Goal: Task Accomplishment & Management: Manage account settings

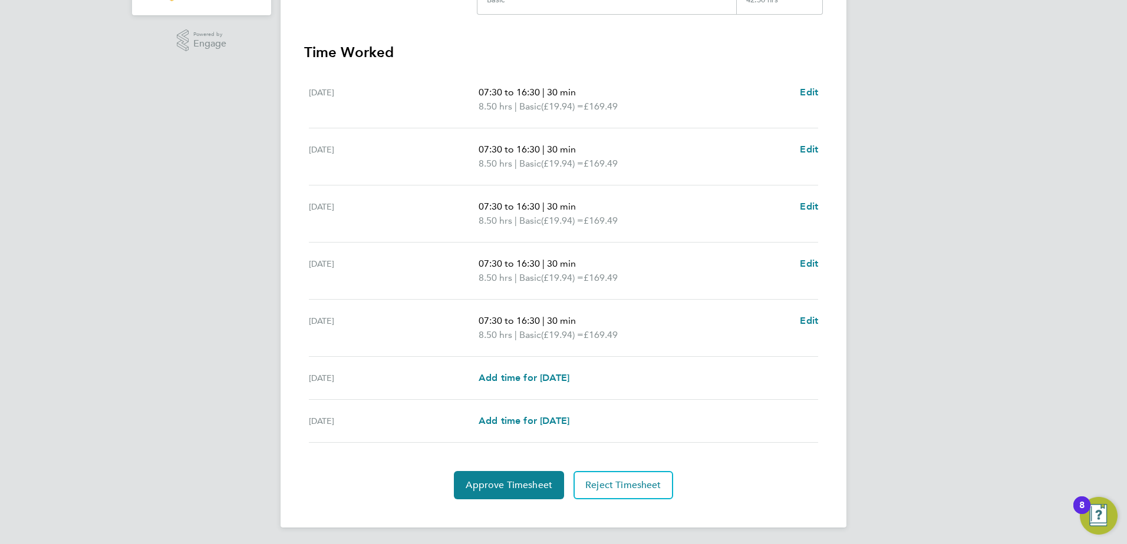
scroll to position [307, 0]
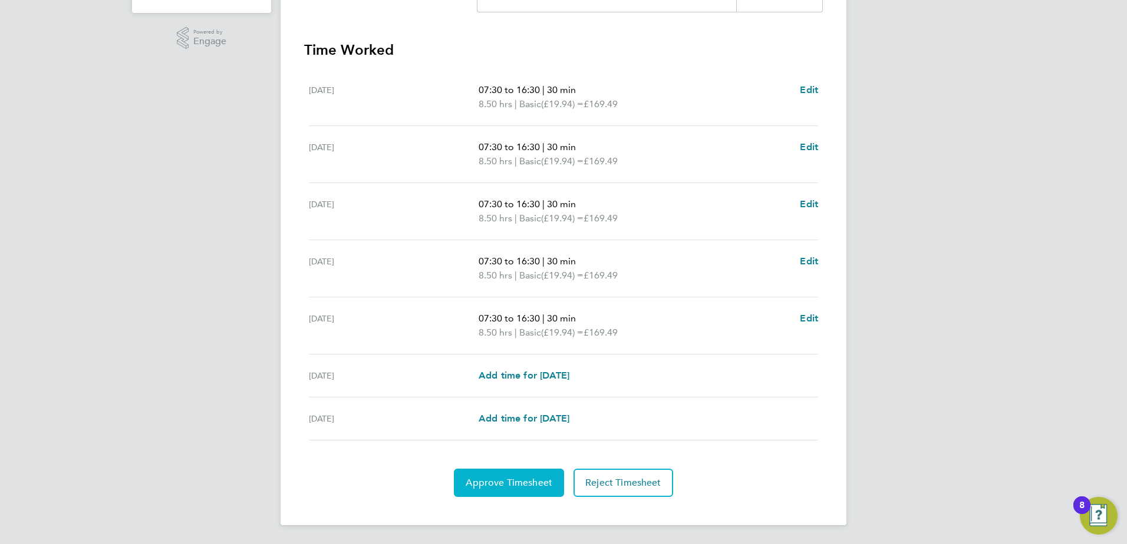
click at [471, 471] on button "Approve Timesheet" at bounding box center [509, 483] width 110 height 28
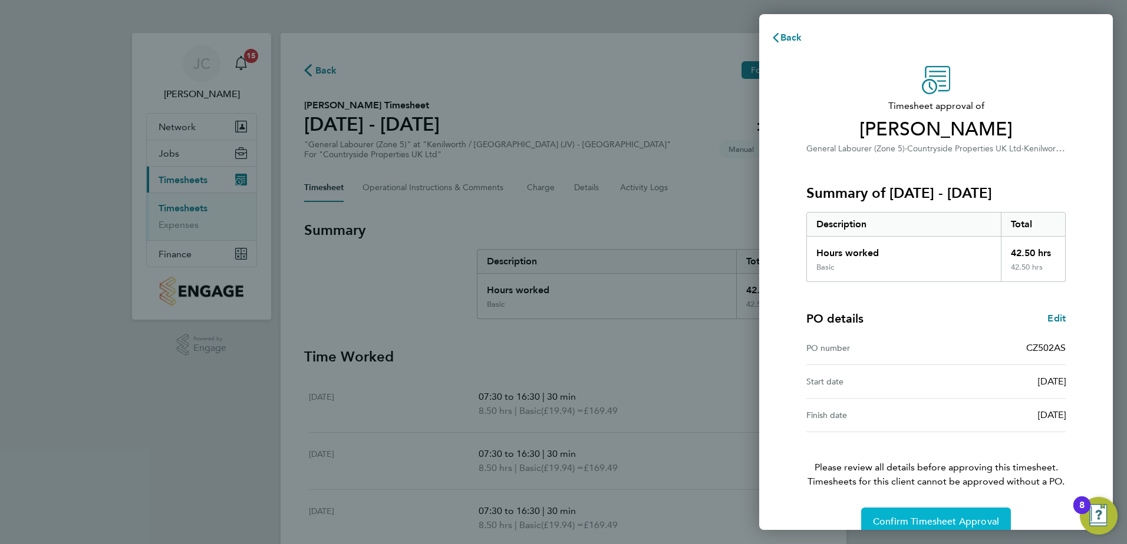
click at [919, 506] on div "Timesheet approval of [PERSON_NAME] General Labourer (Zone 5) · Countryside Pro…" at bounding box center [936, 301] width 288 height 470
click at [914, 515] on button "Confirm Timesheet Approval" at bounding box center [936, 522] width 150 height 28
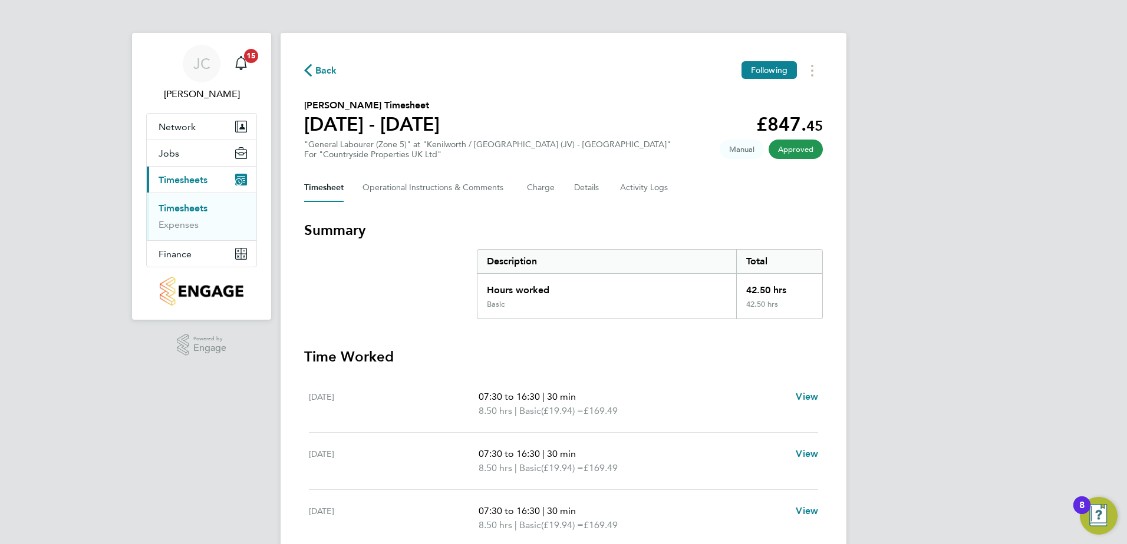
click at [176, 207] on link "Timesheets" at bounding box center [183, 208] width 49 height 11
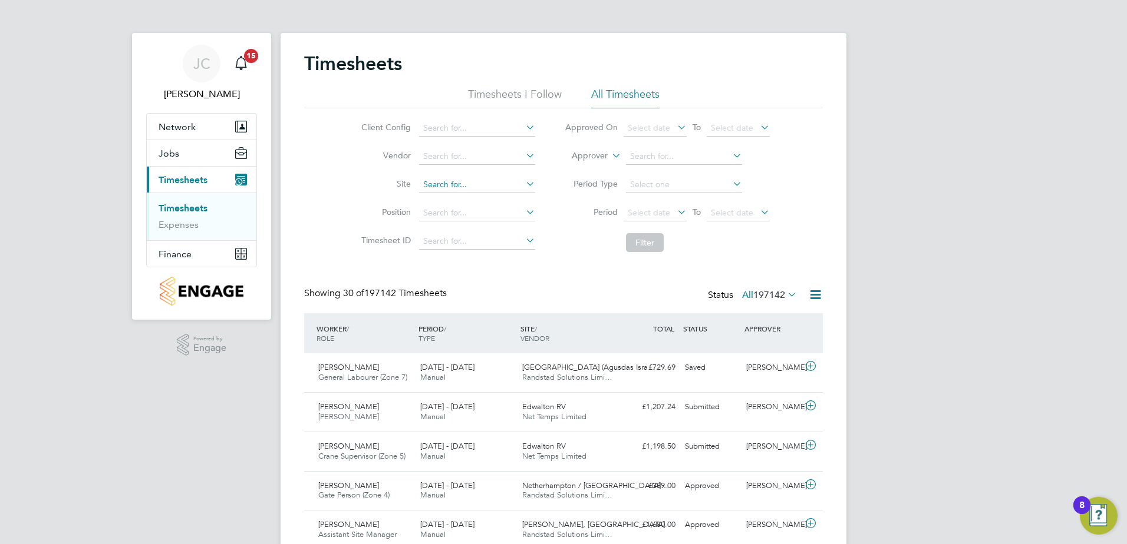
click at [444, 186] on input at bounding box center [477, 185] width 116 height 16
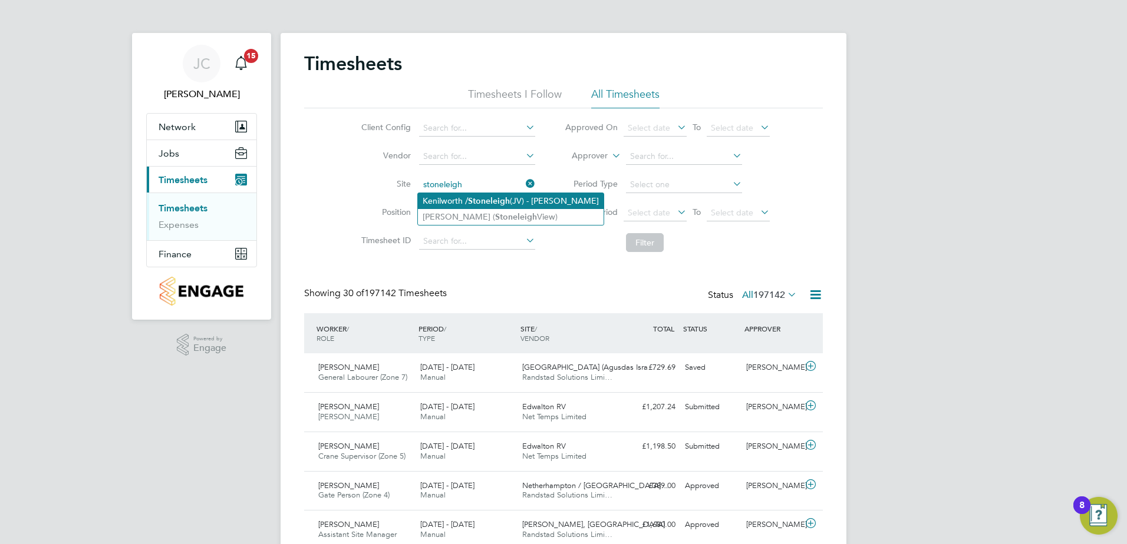
click at [481, 199] on b "Stoneleigh" at bounding box center [489, 201] width 42 height 10
type input "Kenilworth / [PERSON_NAME] (JV) - [GEOGRAPHIC_DATA]"
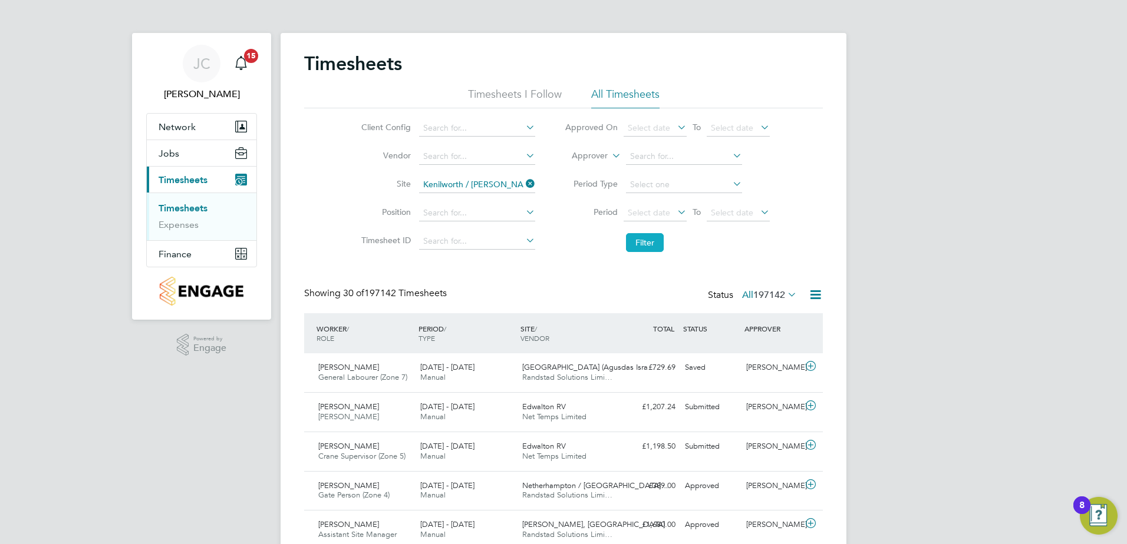
click at [632, 243] on button "Filter" at bounding box center [645, 242] width 38 height 19
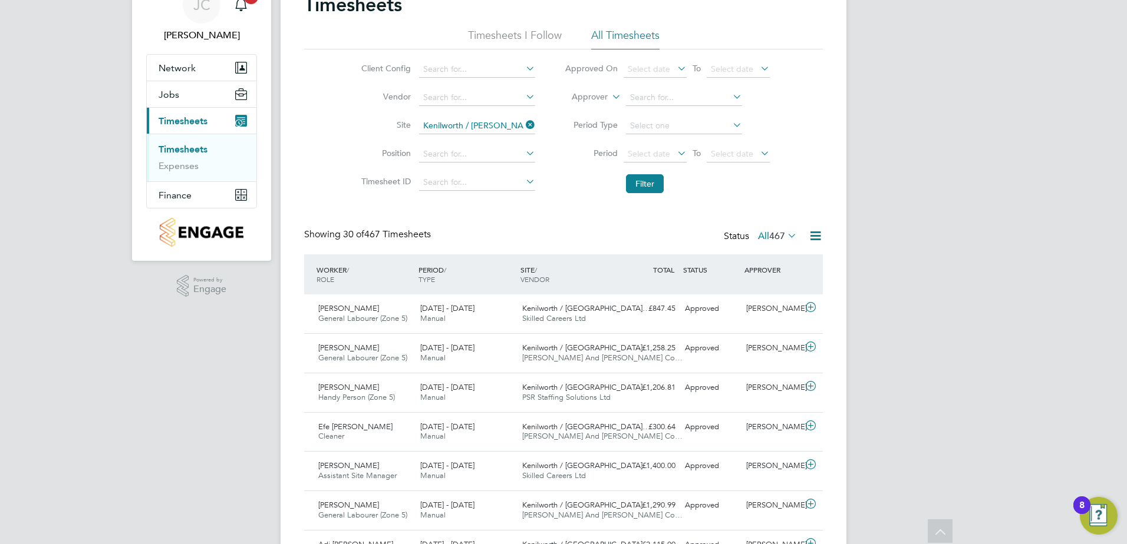
click at [523, 127] on icon at bounding box center [523, 125] width 0 height 16
click at [454, 126] on input at bounding box center [477, 126] width 116 height 16
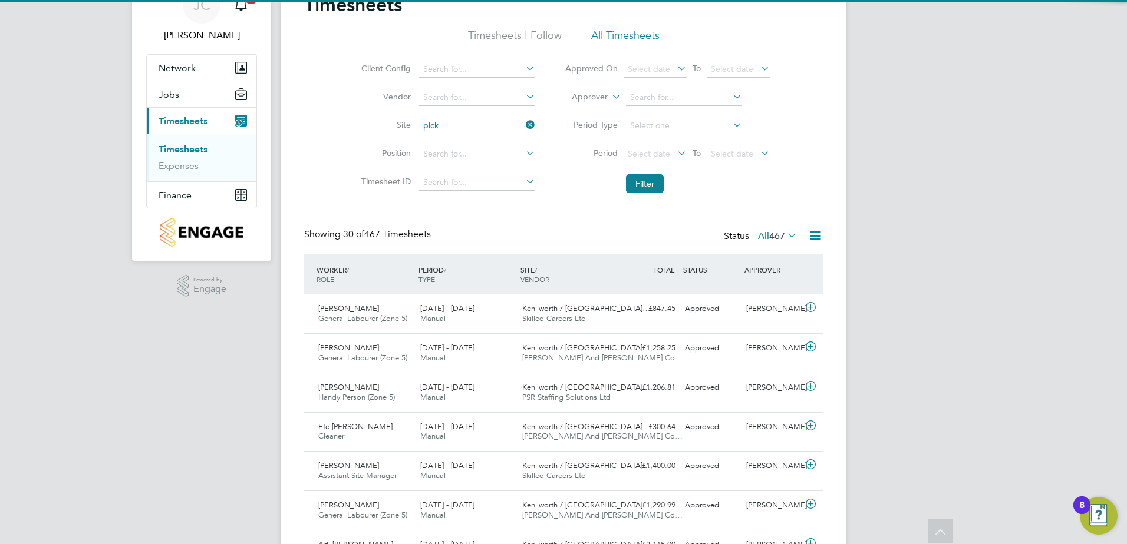
click at [451, 142] on li "Pick ford Gate" at bounding box center [476, 142] width 117 height 16
type input "[PERSON_NAME][GEOGRAPHIC_DATA]"
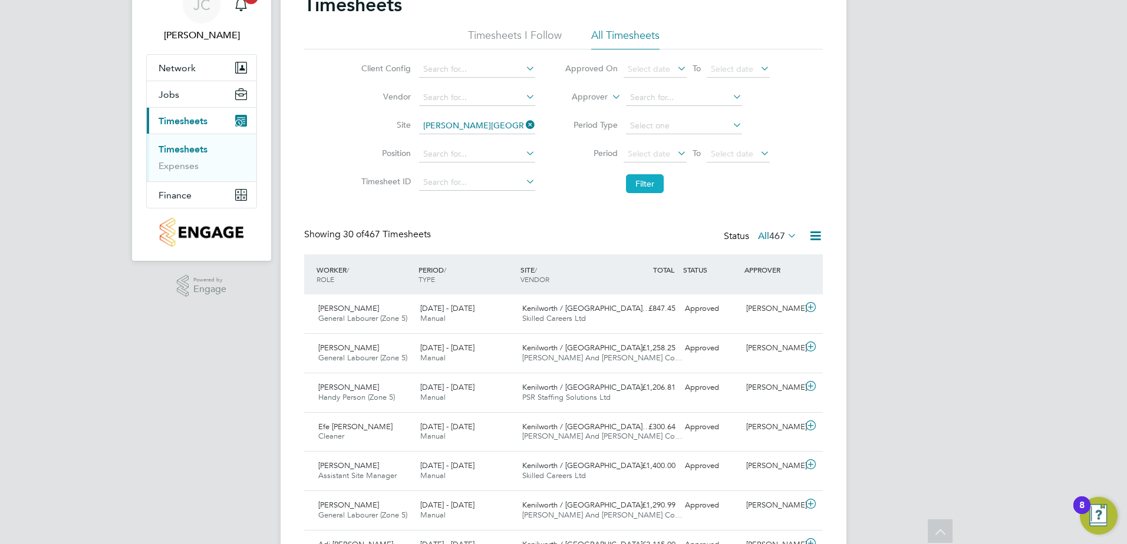
click at [640, 187] on button "Filter" at bounding box center [645, 183] width 38 height 19
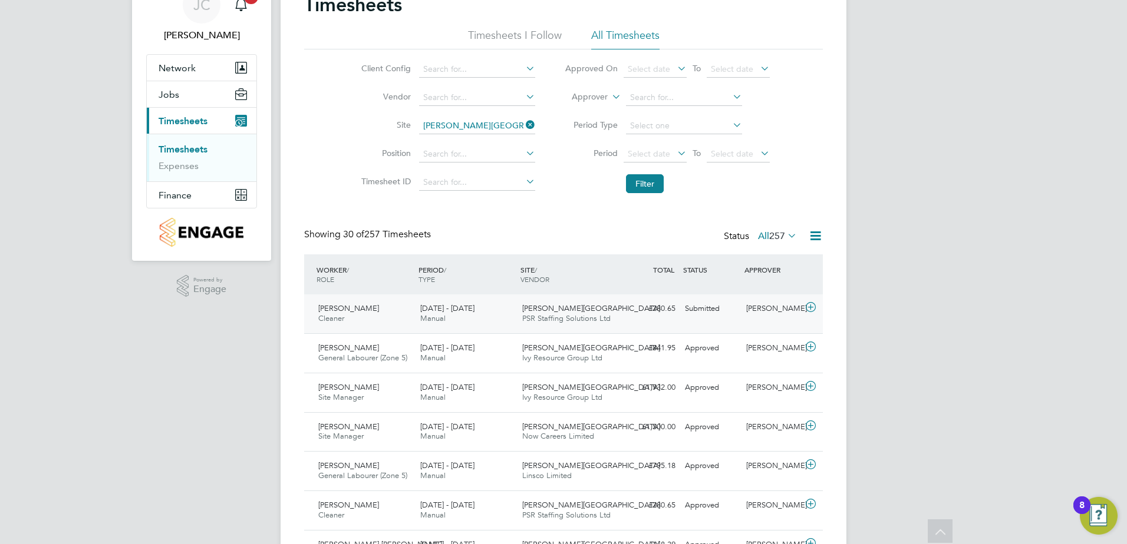
click at [361, 308] on span "[PERSON_NAME]" at bounding box center [348, 308] width 61 height 10
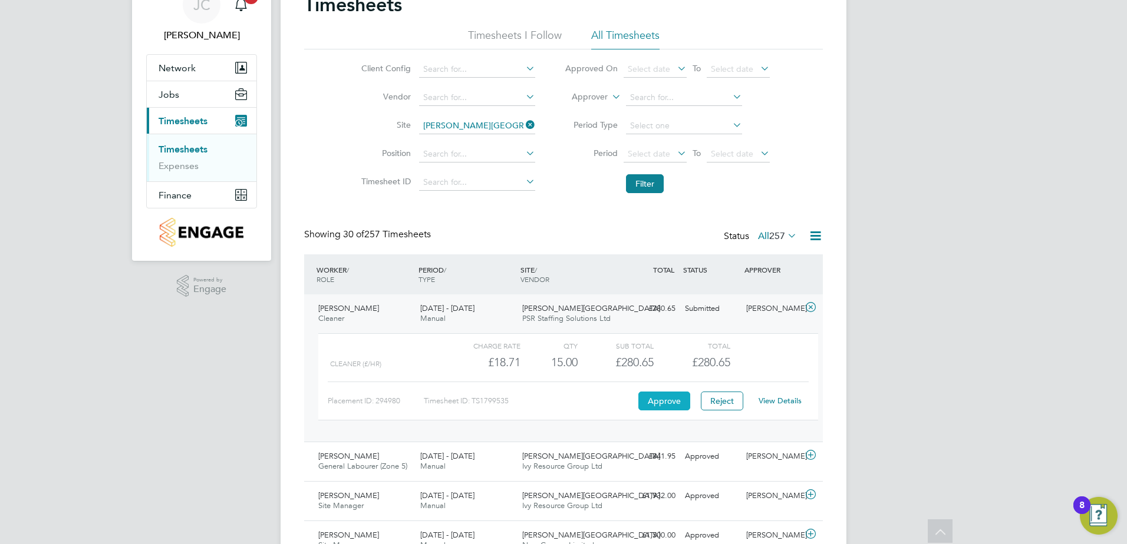
click at [645, 397] on button "Approve" at bounding box center [664, 401] width 52 height 19
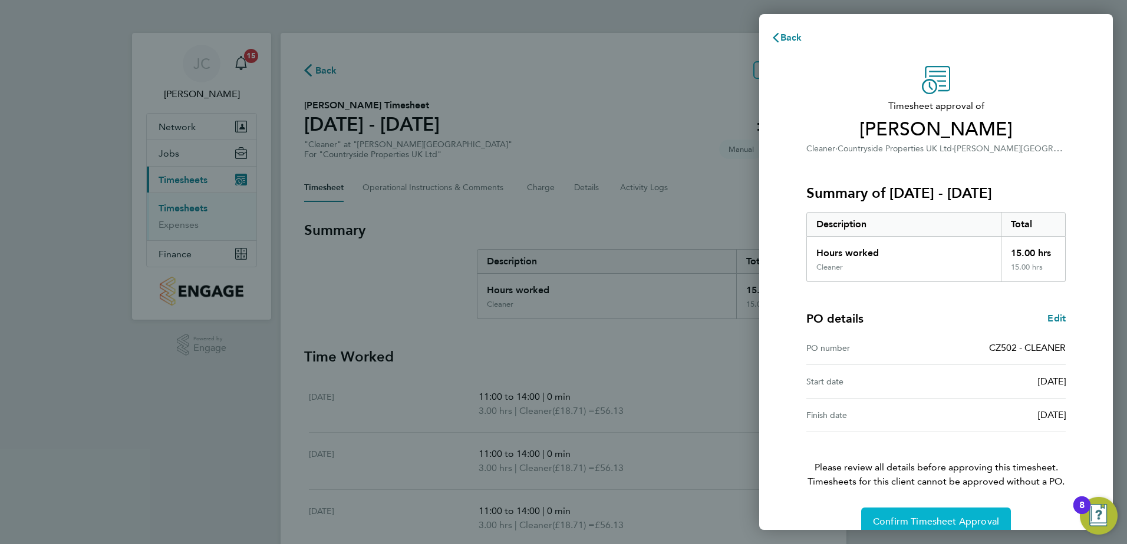
click at [946, 530] on button "Confirm Timesheet Approval" at bounding box center [936, 522] width 150 height 28
